Goal: Task Accomplishment & Management: Use online tool/utility

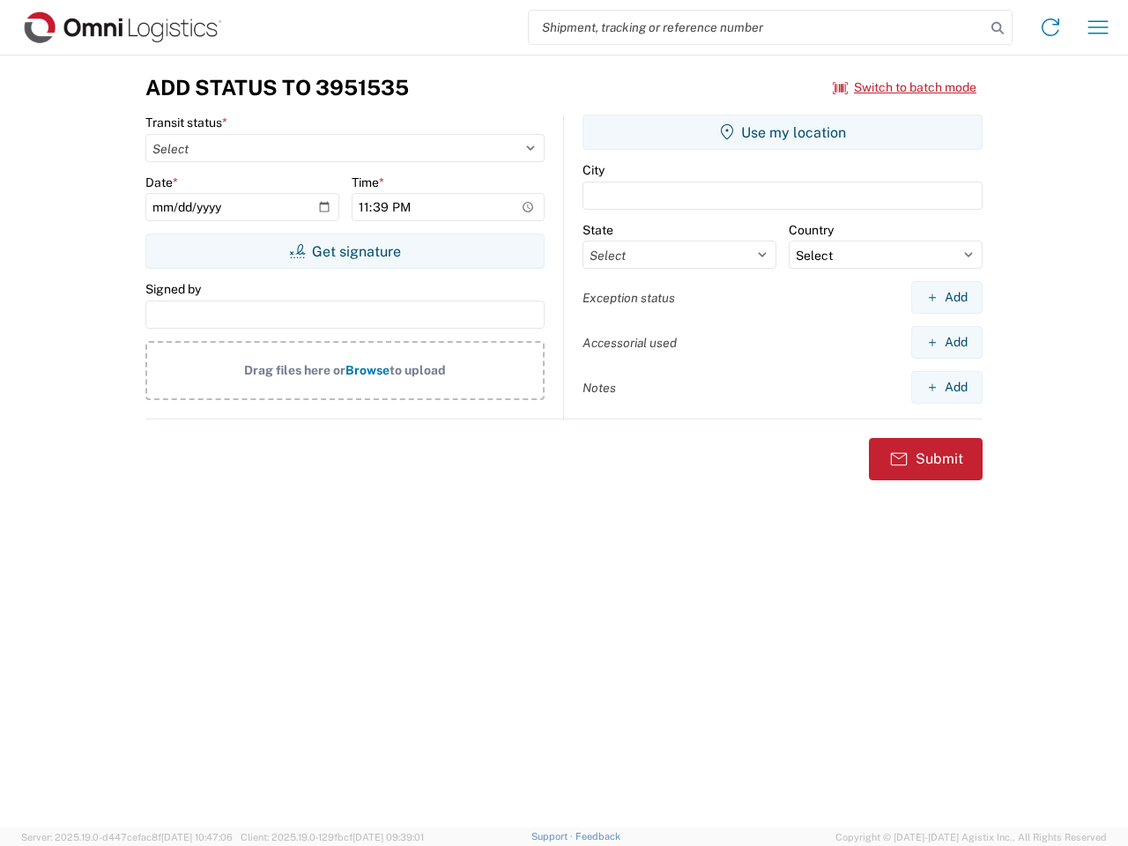
click at [757, 27] on input "search" at bounding box center [757, 27] width 456 height 33
click at [997, 28] on icon at bounding box center [997, 28] width 25 height 25
click at [1050, 27] on icon at bounding box center [1050, 27] width 28 height 28
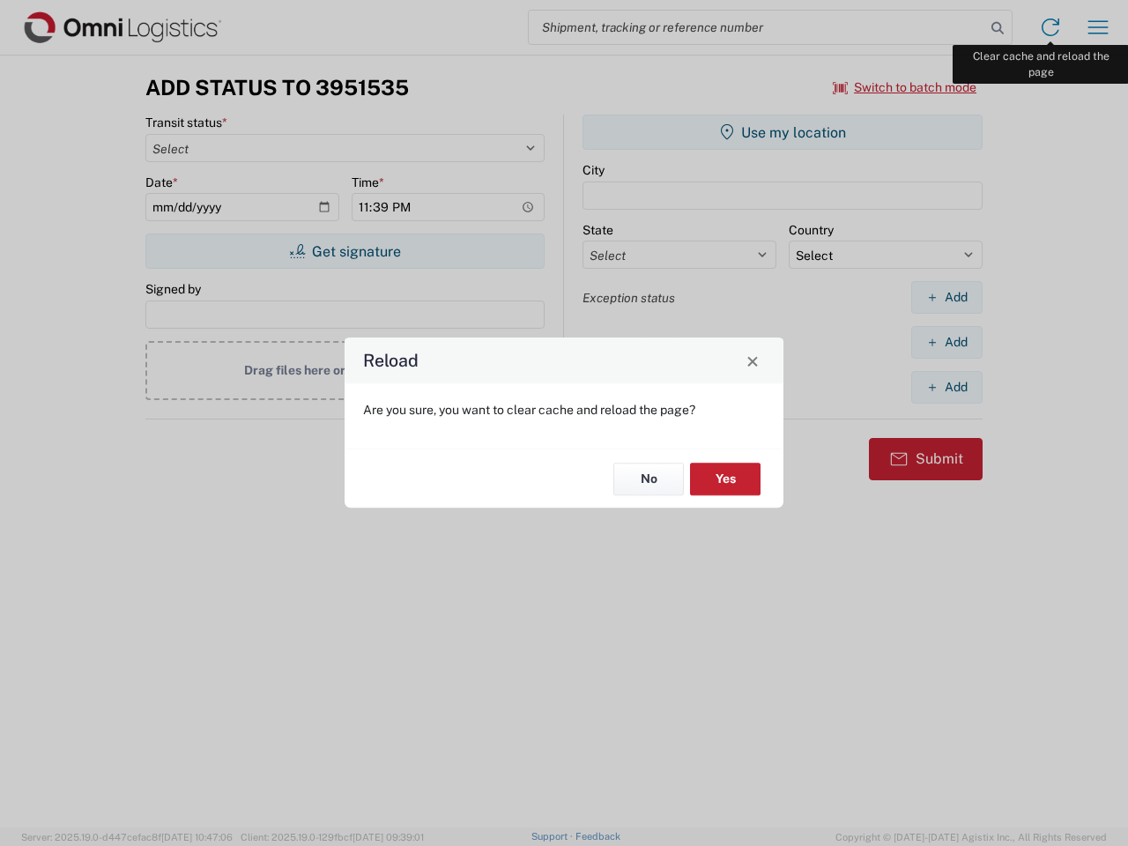
click at [1098, 27] on div "Reload Are you sure, you want to clear cache and reload the page? No Yes" at bounding box center [564, 423] width 1128 height 846
click at [905, 87] on div "Reload Are you sure, you want to clear cache and reload the page? No Yes" at bounding box center [564, 423] width 1128 height 846
click at [344, 251] on div "Reload Are you sure, you want to clear cache and reload the page? No Yes" at bounding box center [564, 423] width 1128 height 846
click at [782, 132] on div "Reload Are you sure, you want to clear cache and reload the page? No Yes" at bounding box center [564, 423] width 1128 height 846
click at [946, 297] on div "Reload Are you sure, you want to clear cache and reload the page? No Yes" at bounding box center [564, 423] width 1128 height 846
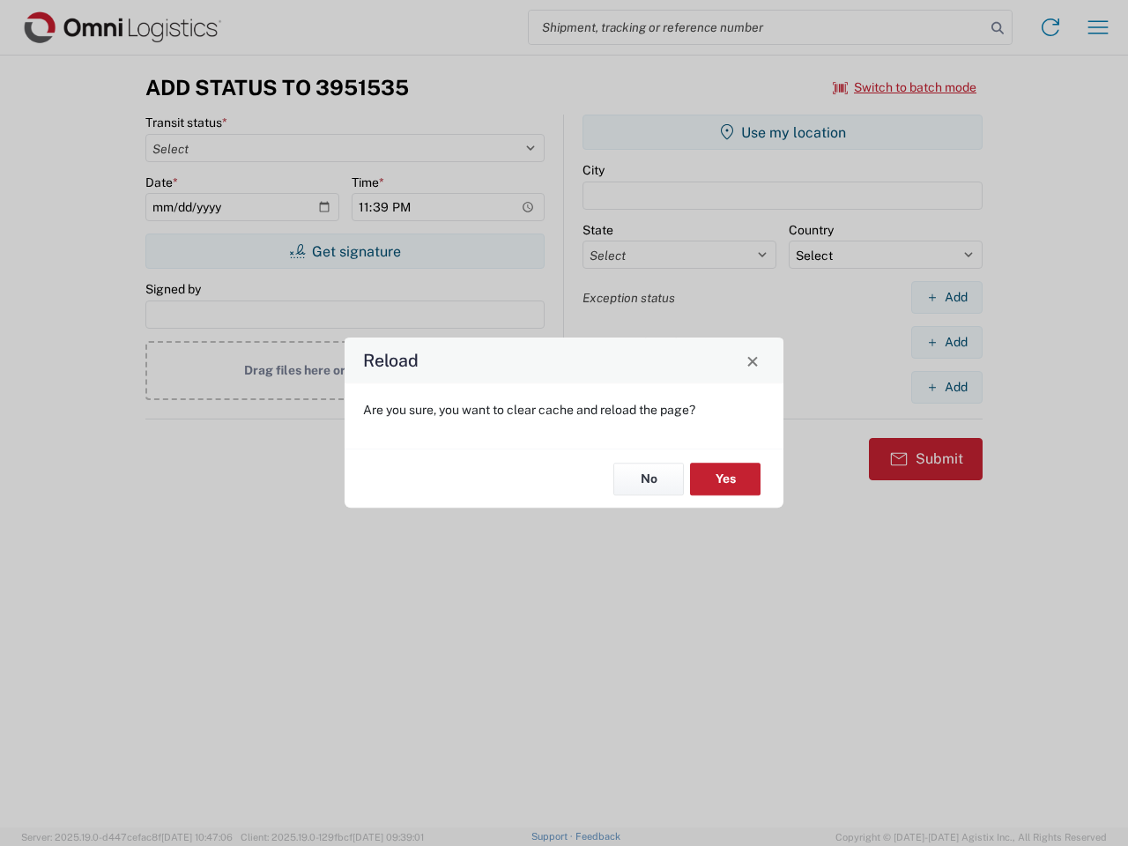
click at [946, 342] on div "Reload Are you sure, you want to clear cache and reload the page? No Yes" at bounding box center [564, 423] width 1128 height 846
click at [946, 387] on div "Reload Are you sure, you want to clear cache and reload the page? No Yes" at bounding box center [564, 423] width 1128 height 846
